Goal: Navigation & Orientation: Find specific page/section

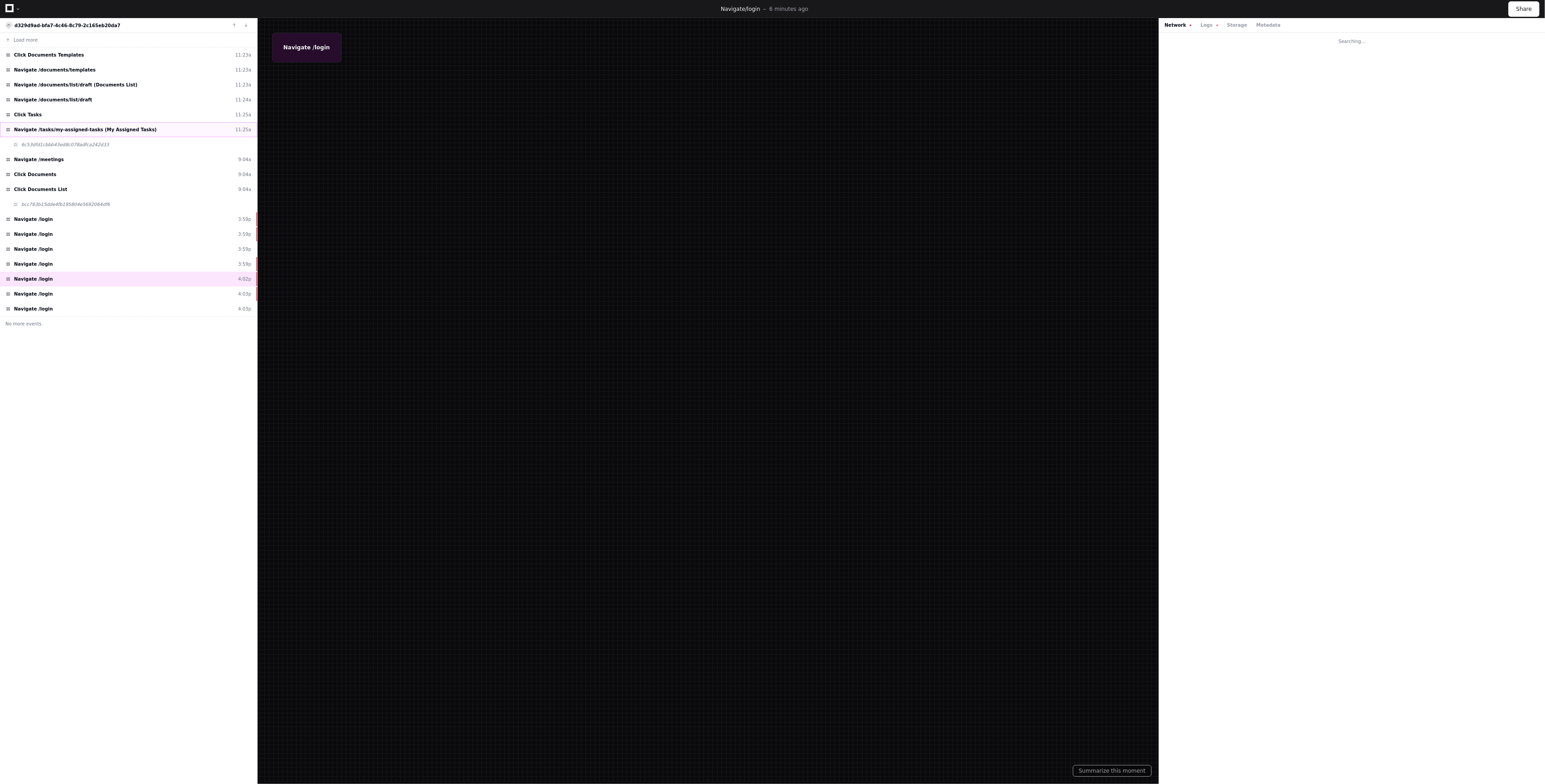
click at [166, 136] on div "Navigate /tasks/my-assigned-tasks (My Assigned Tasks) 11:25a" at bounding box center [128, 130] width 257 height 15
click at [149, 143] on div "6c53dfd1cbbb43ed8c078adfca242d33" at bounding box center [128, 145] width 257 height 15
click at [31, 174] on span "Click Documents" at bounding box center [35, 174] width 42 height 7
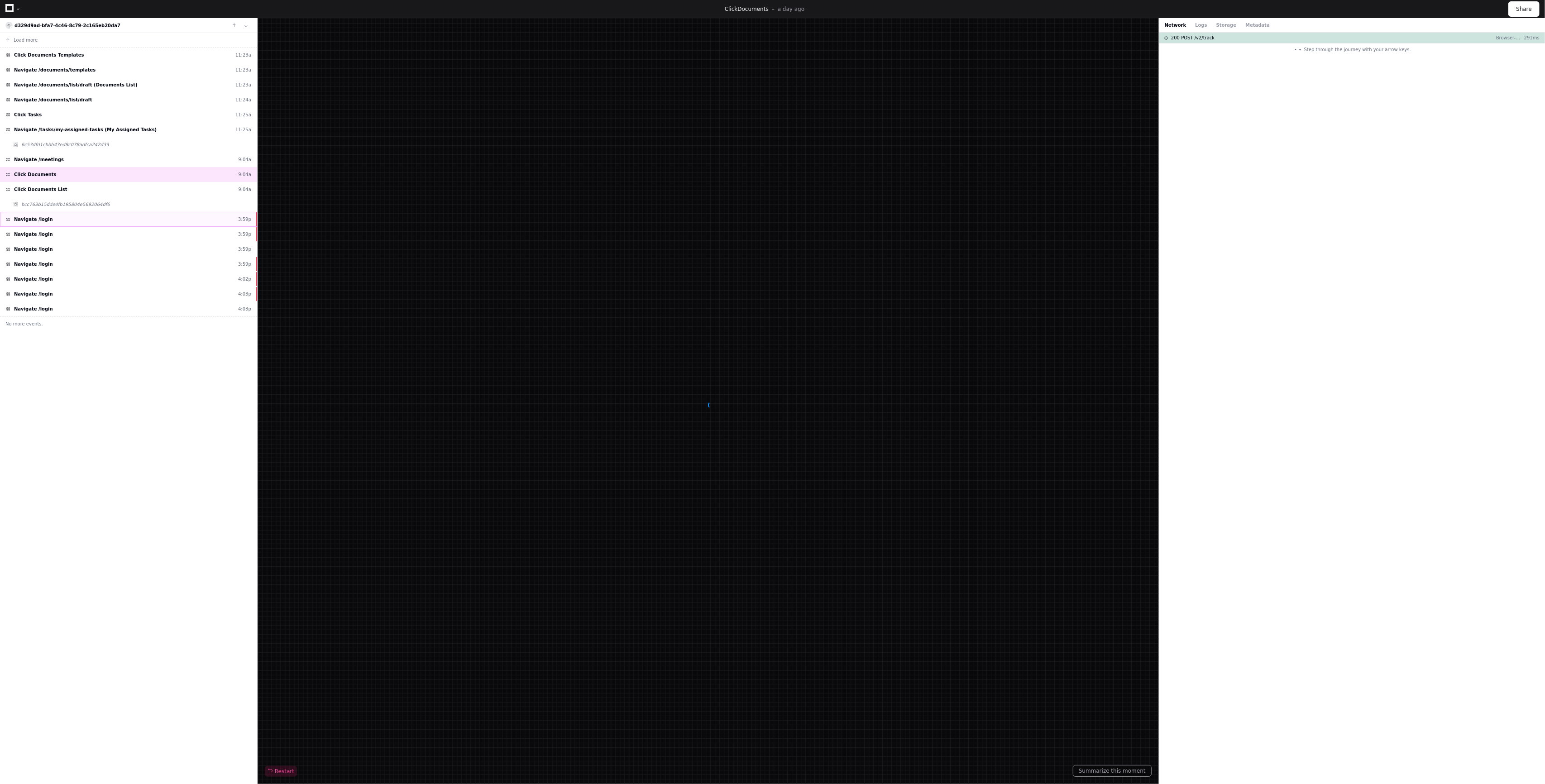
click at [48, 224] on div "Navigate /login 3:59p" at bounding box center [128, 219] width 257 height 15
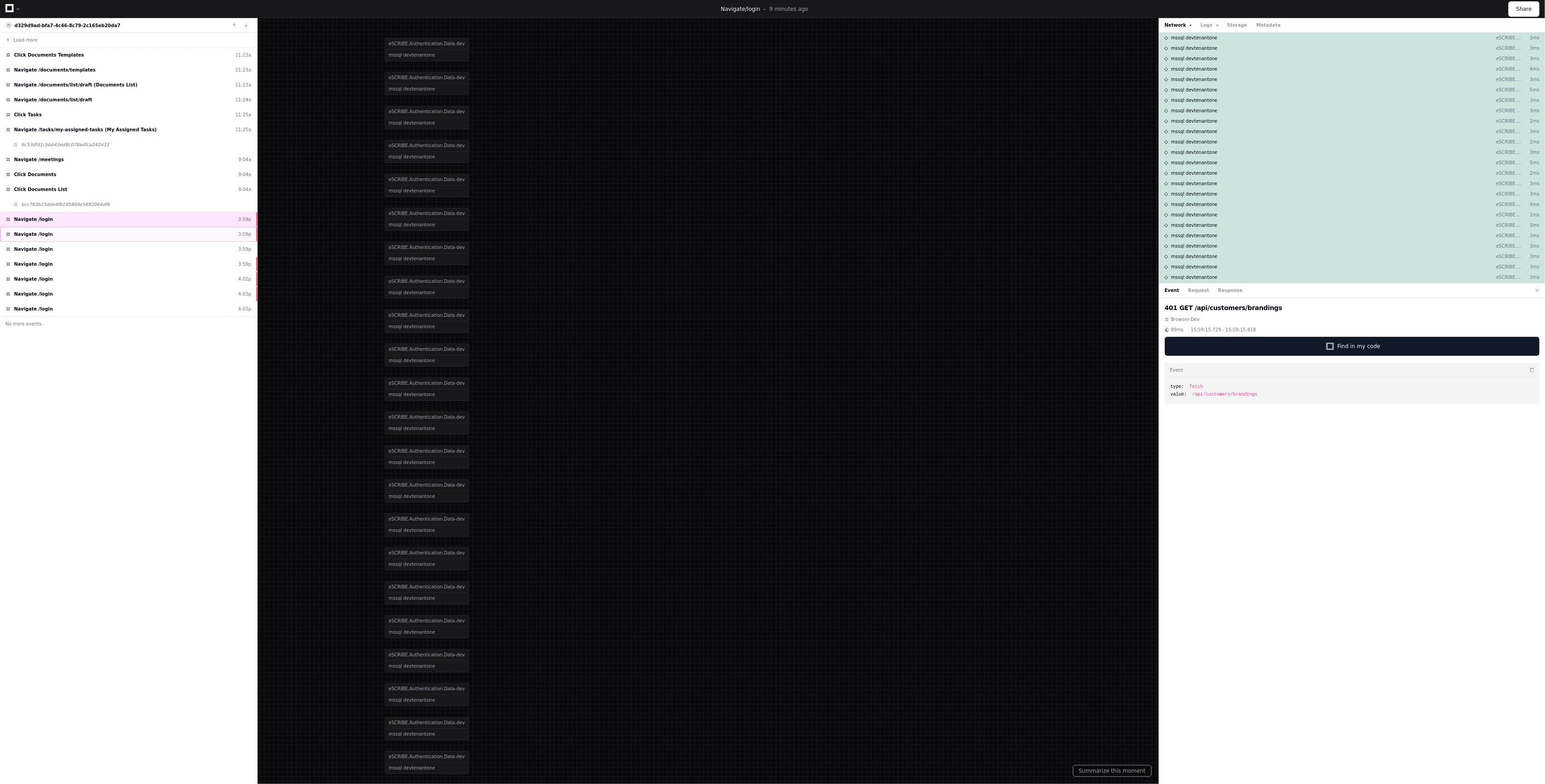
click at [92, 233] on div "Navigate /login 3:59p" at bounding box center [128, 234] width 257 height 15
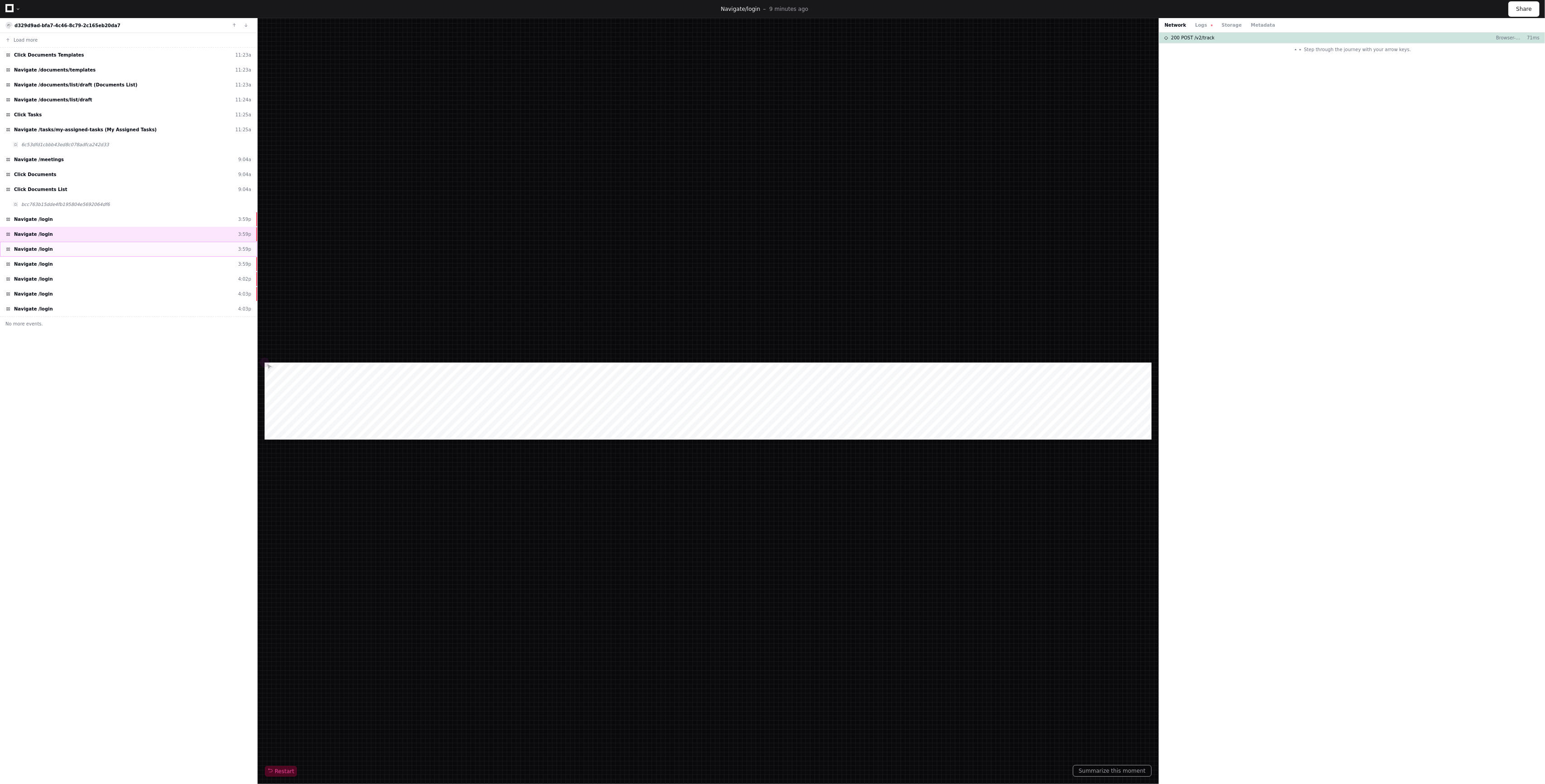
click at [94, 243] on div "Navigate /login 3:59p" at bounding box center [128, 249] width 257 height 15
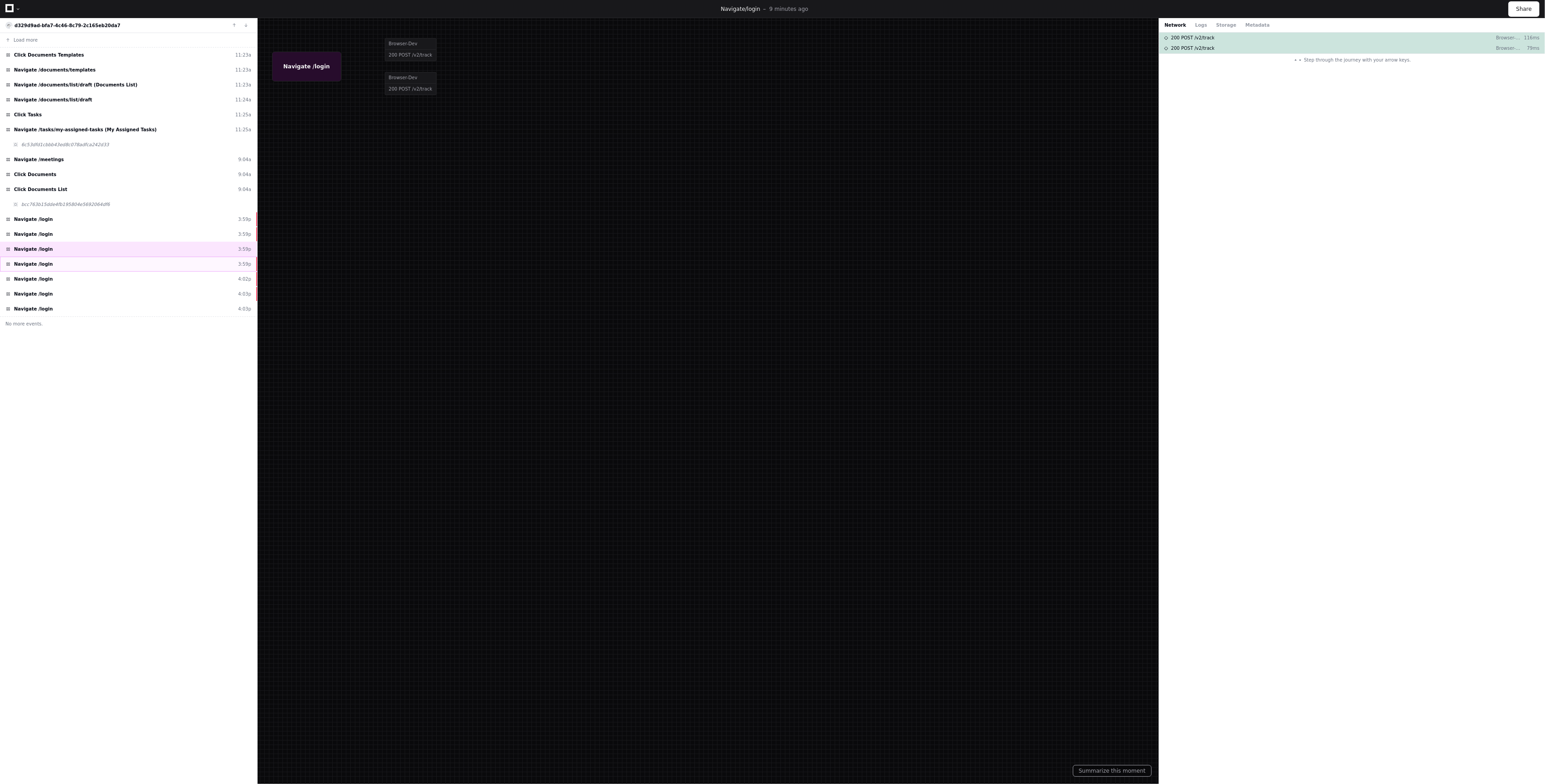
click at [95, 257] on div "Navigate /login 3:59p" at bounding box center [128, 264] width 257 height 15
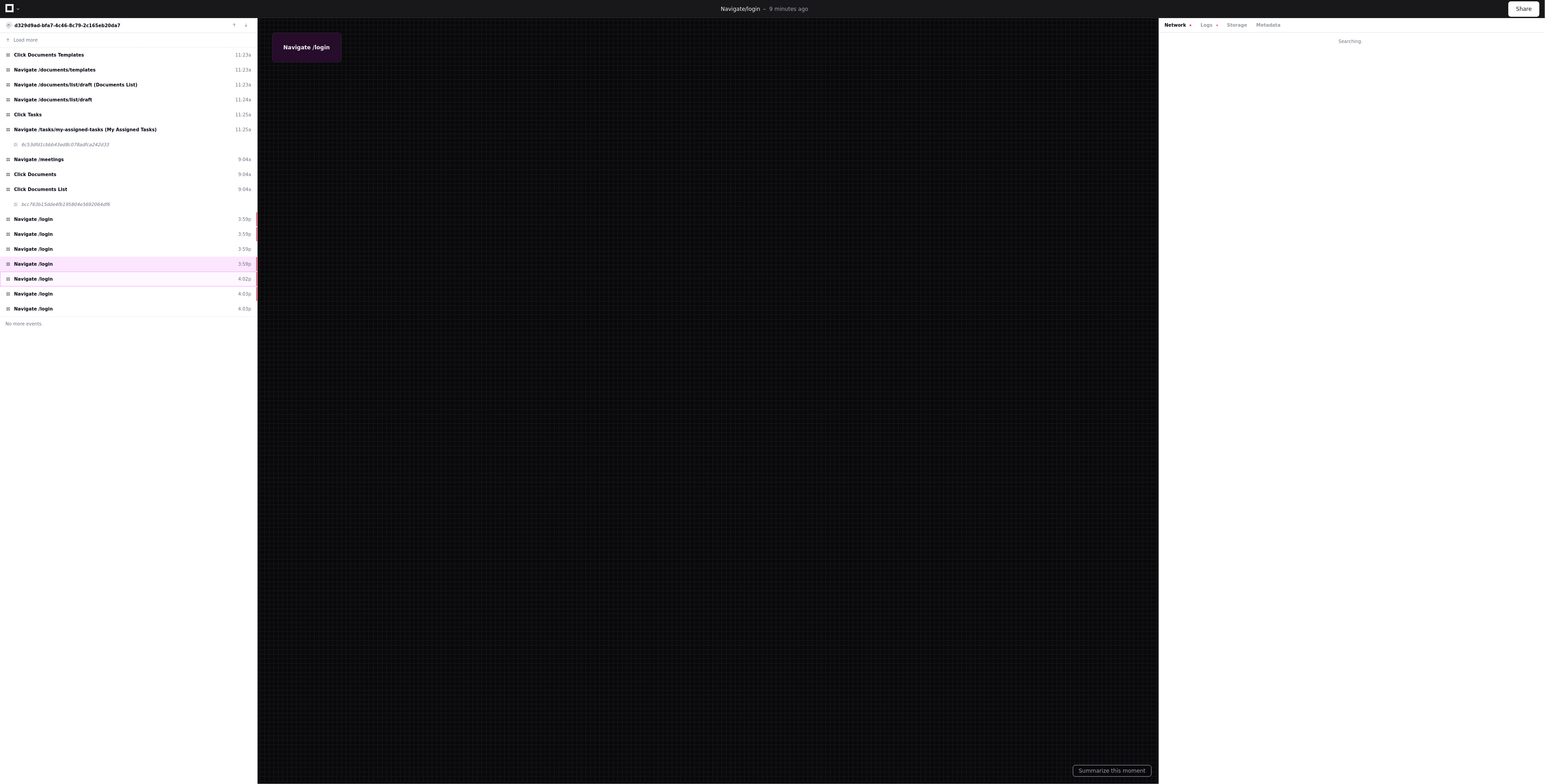
click at [98, 272] on div "Navigate /login 4:02p" at bounding box center [128, 280] width 257 height 15
click at [100, 293] on div "Navigate /login 4:03p" at bounding box center [128, 294] width 257 height 15
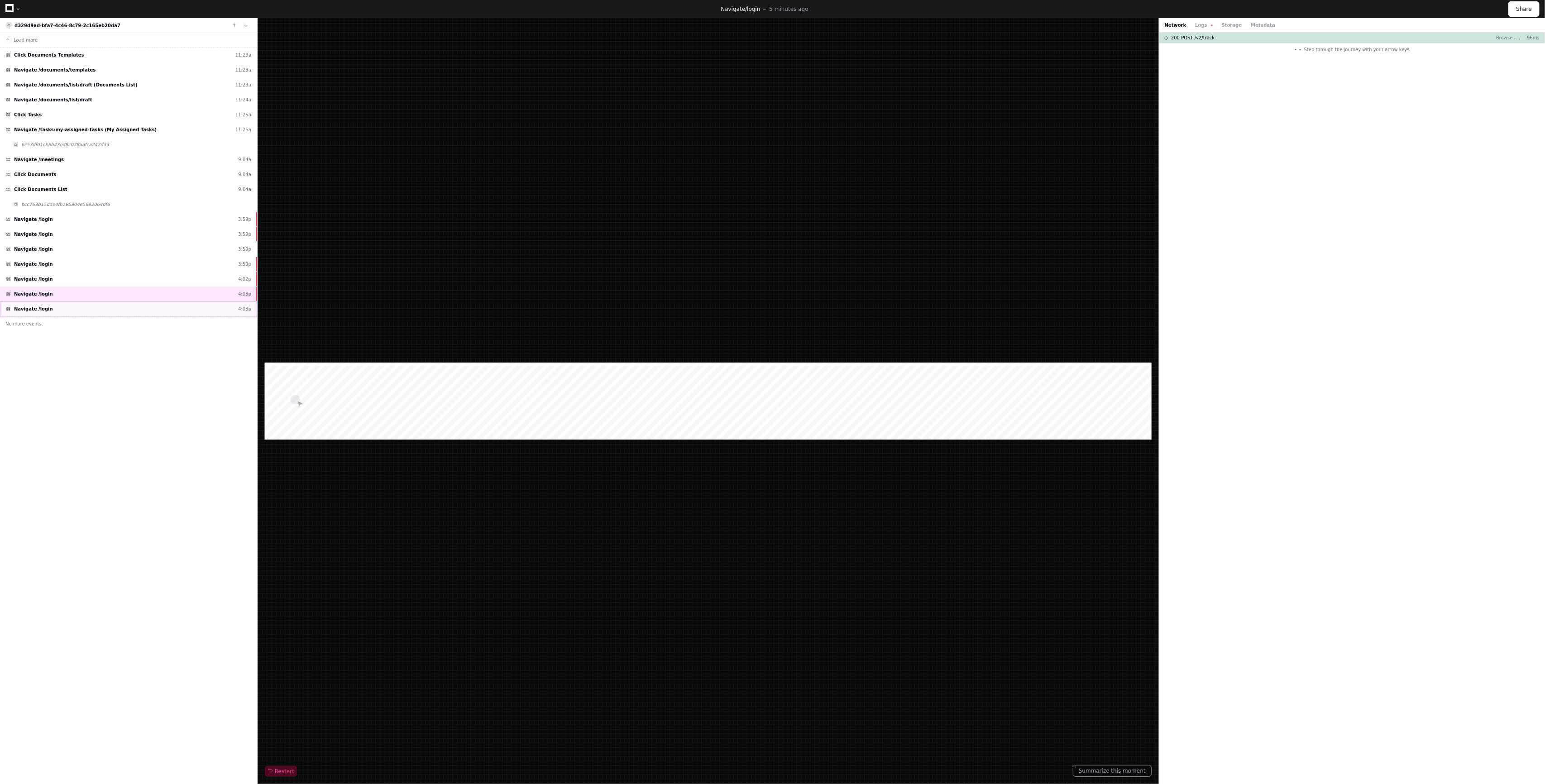
click at [98, 301] on div "Navigate /login 4:03p" at bounding box center [128, 309] width 257 height 15
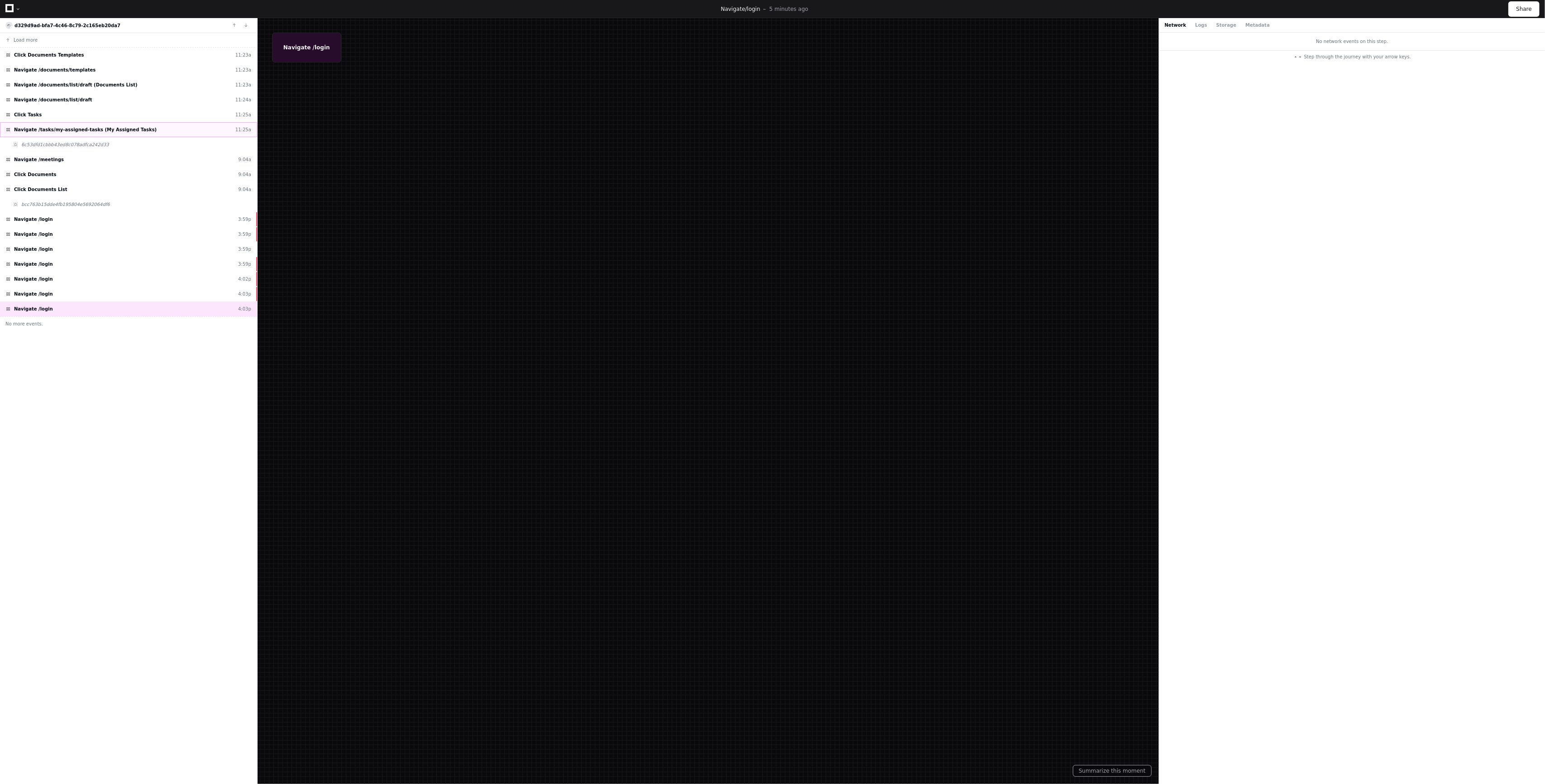
click at [148, 126] on div "Navigate /tasks/my-assigned-tasks (My Assigned Tasks) 11:25a" at bounding box center [128, 130] width 257 height 15
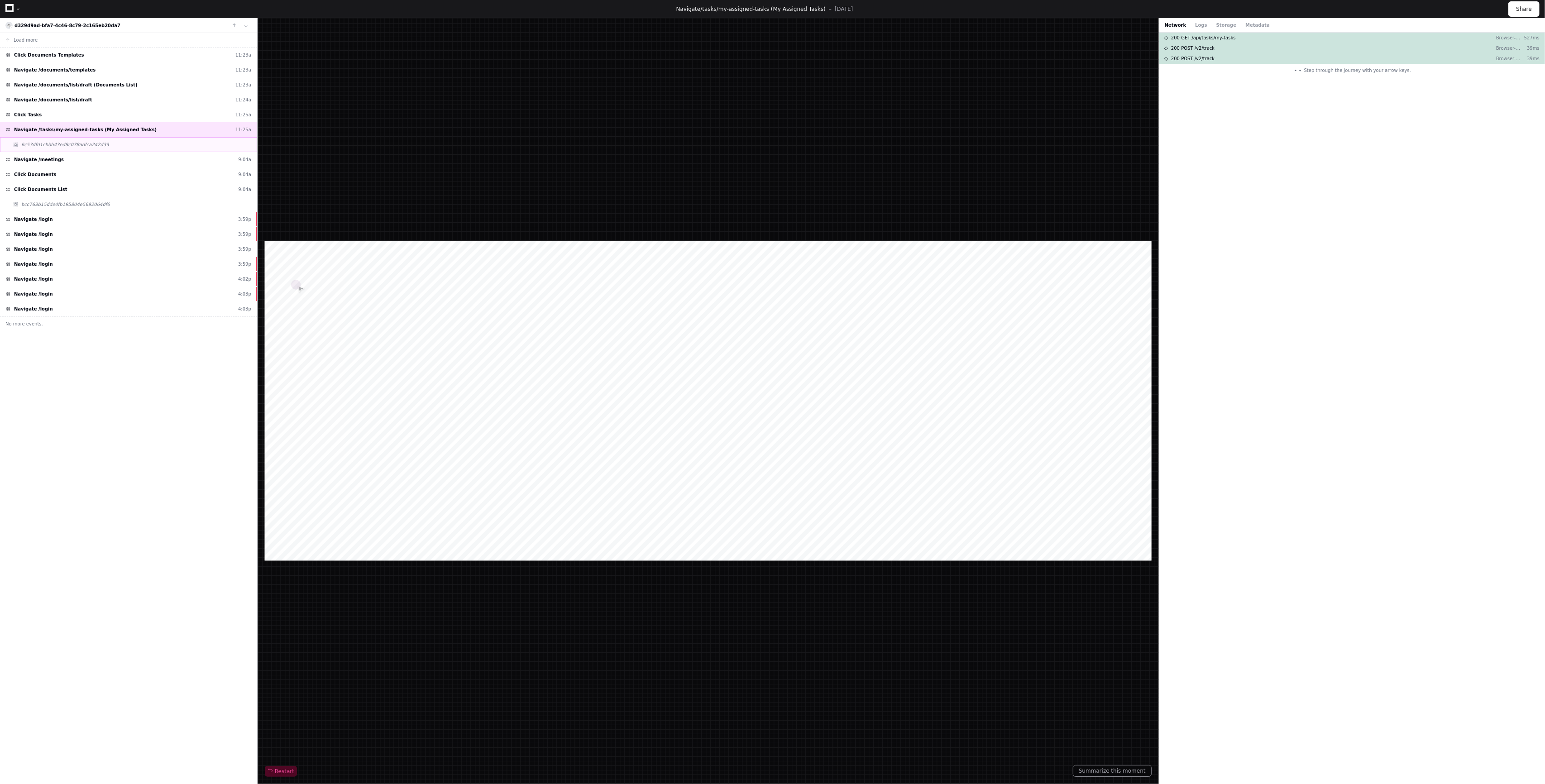
click at [139, 148] on div "6c53dfd1cbbb43ed8c078adfca242d33" at bounding box center [128, 145] width 257 height 15
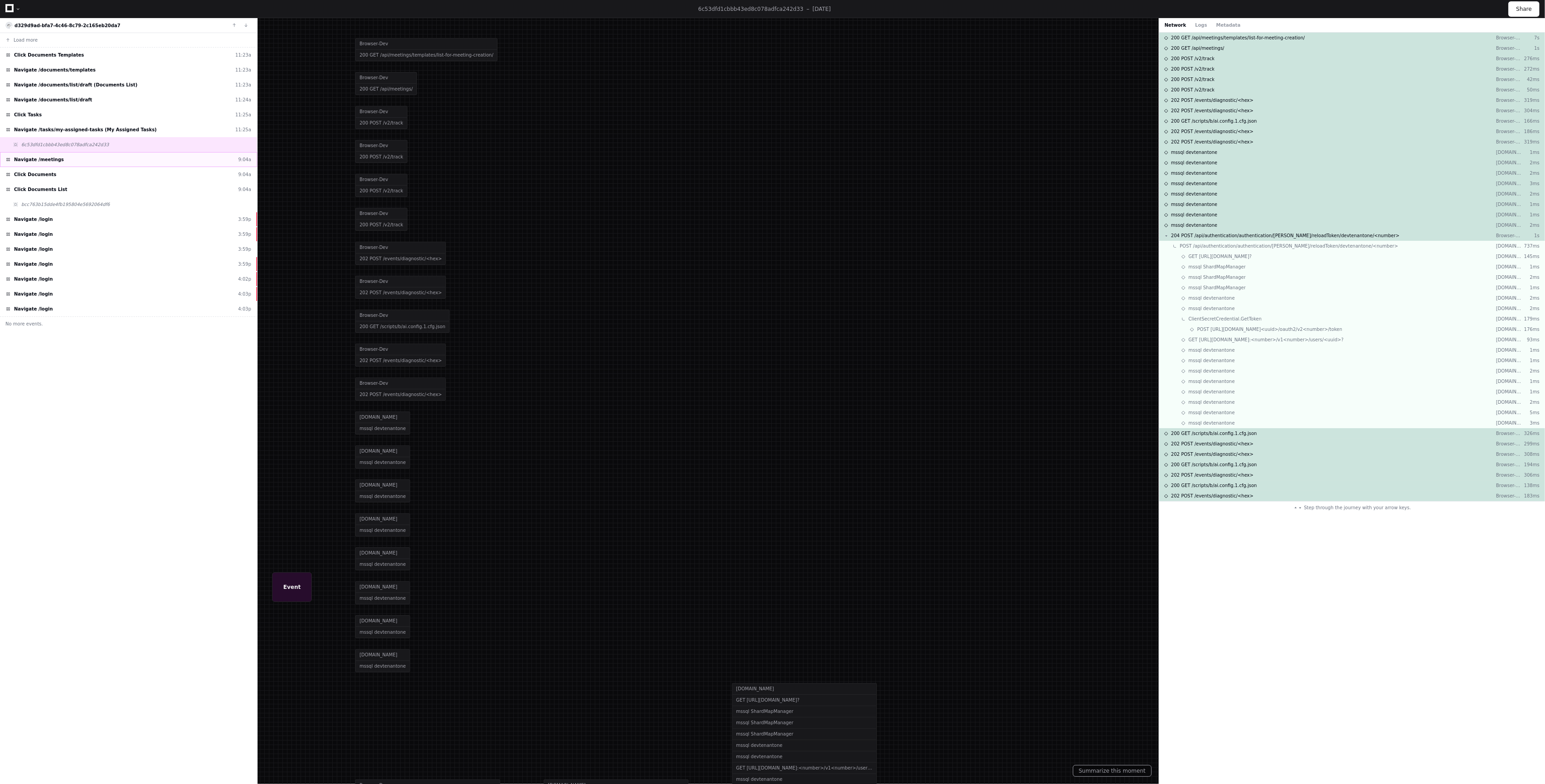
click at [126, 158] on div "Navigate /meetings 9:04a" at bounding box center [128, 160] width 257 height 15
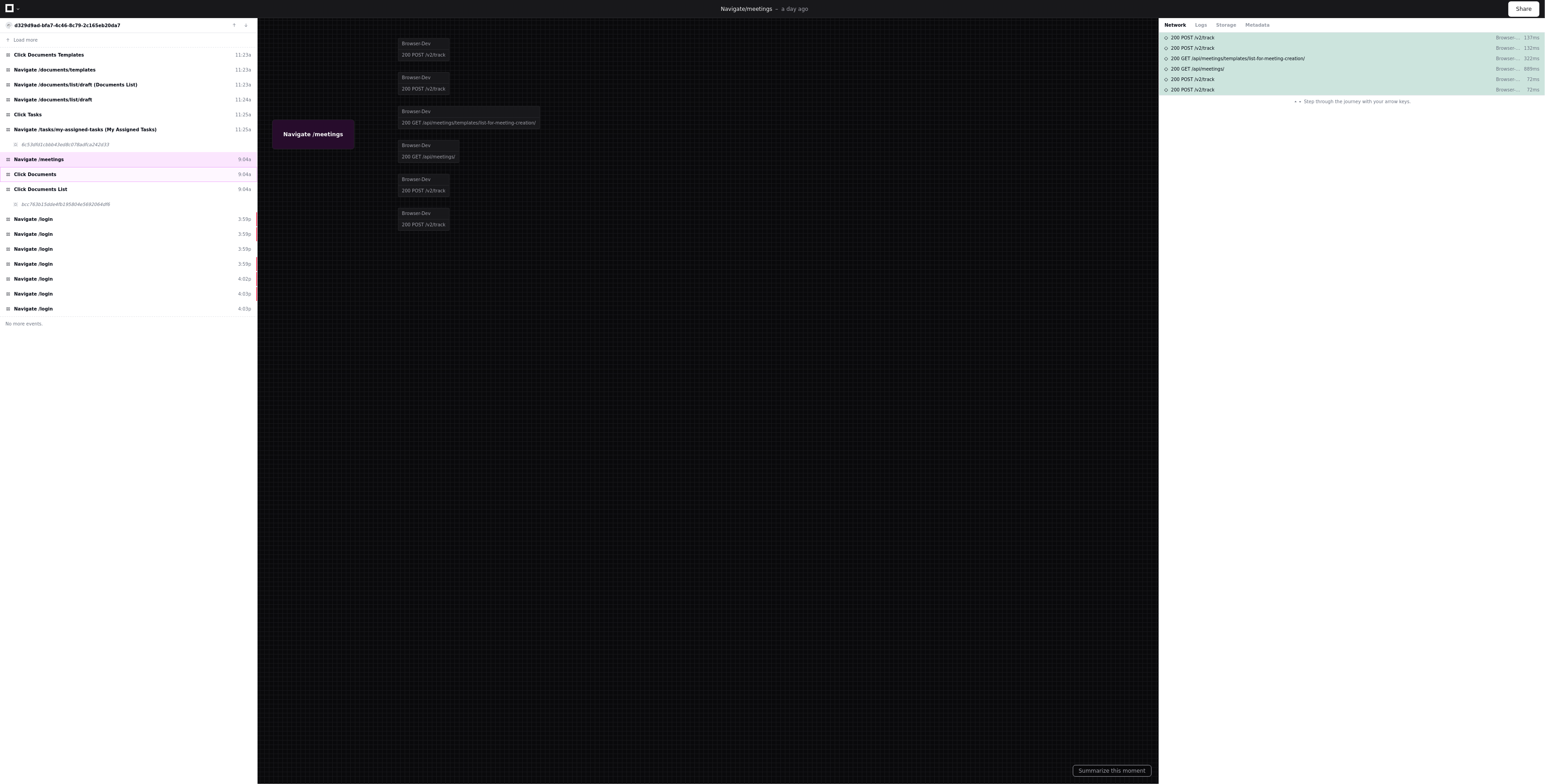
click at [120, 167] on div "Click Documents 9:04a" at bounding box center [128, 174] width 257 height 15
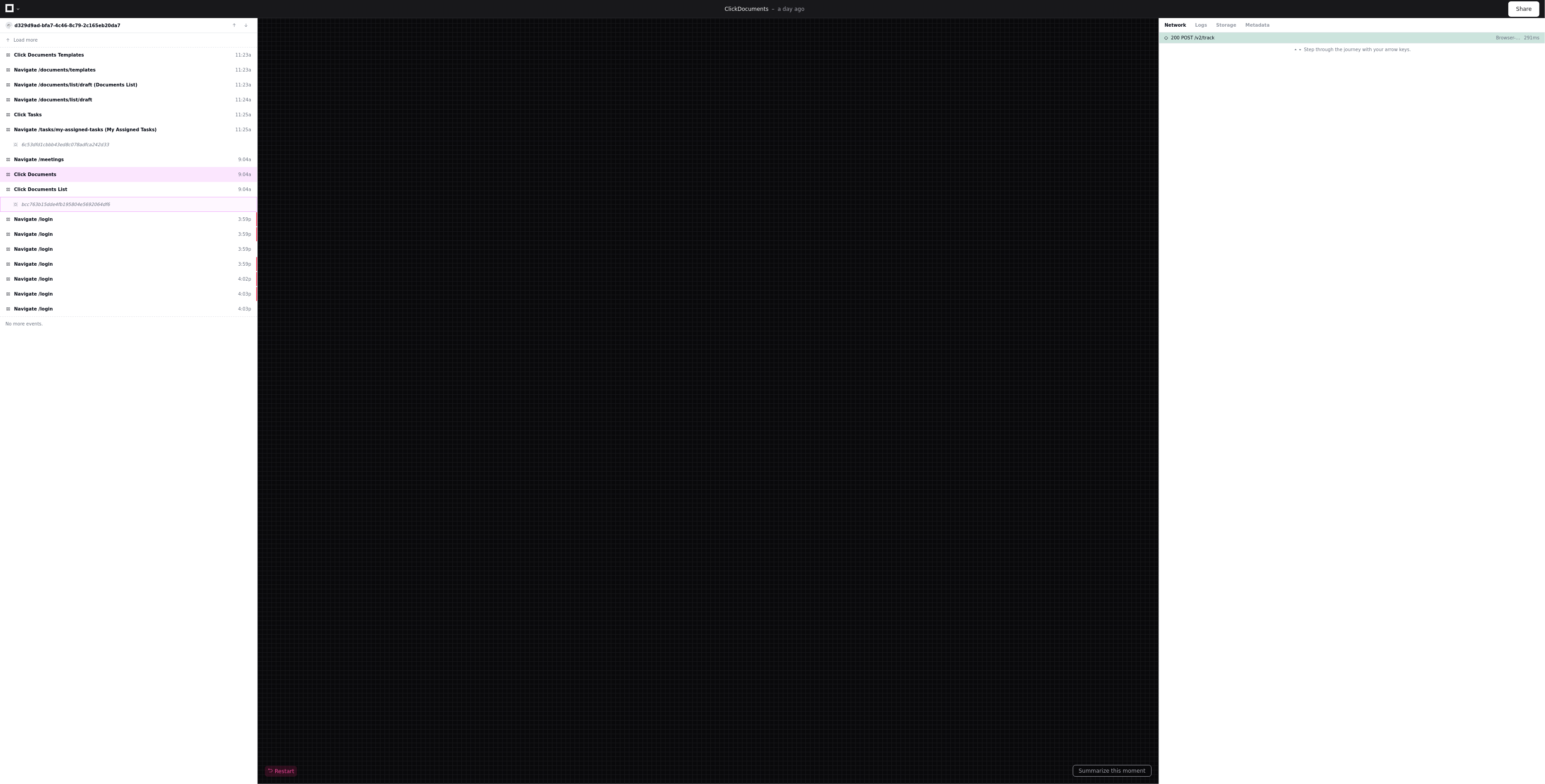
click at [98, 191] on div "Click Documents List 9:04a" at bounding box center [128, 189] width 257 height 15
click at [40, 203] on span "bcc763b15dde4fb195804e5692064df6" at bounding box center [66, 204] width 89 height 7
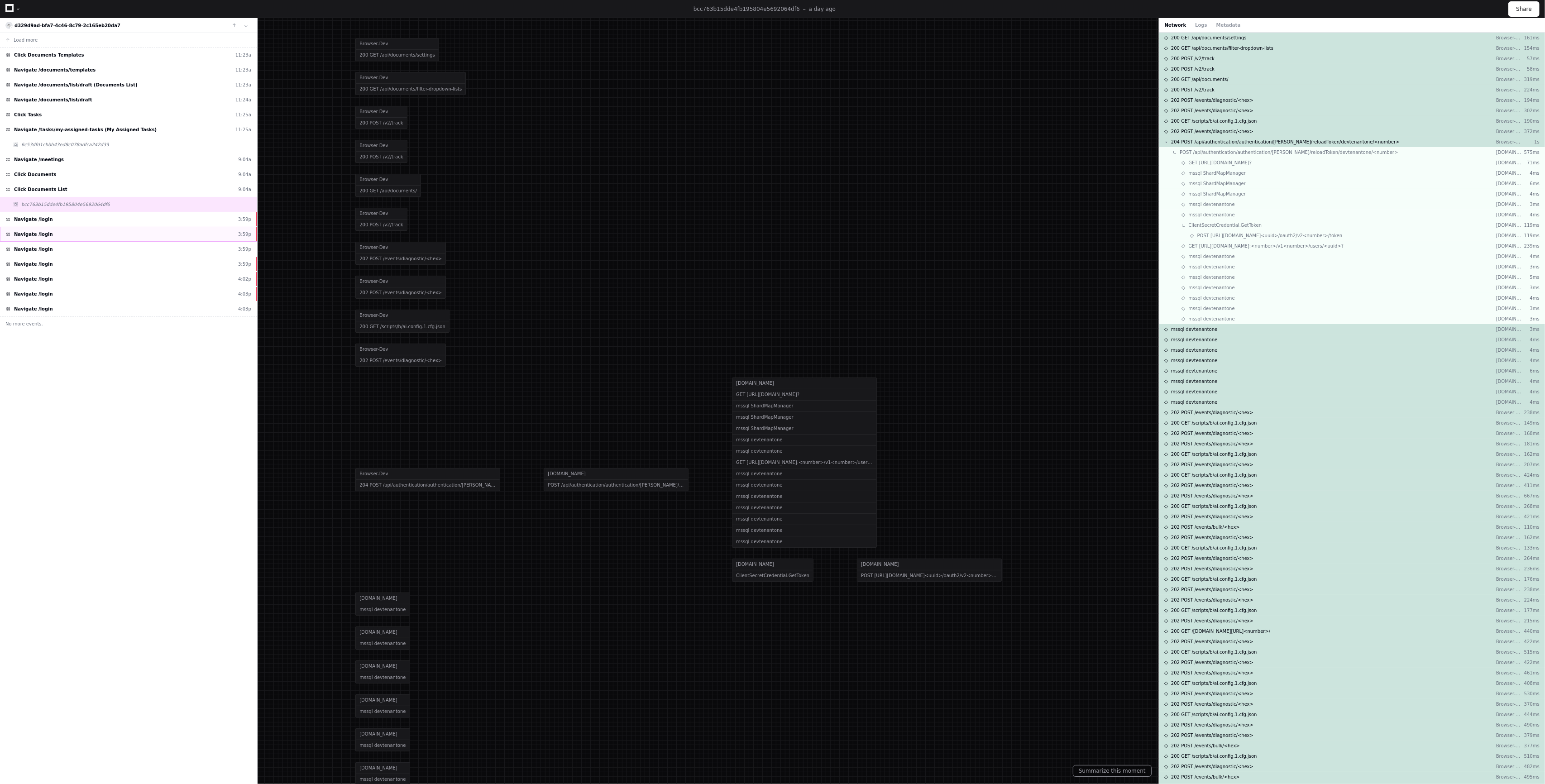
click at [35, 227] on div "Navigate /login 3:59p" at bounding box center [128, 234] width 257 height 15
